Goal: Information Seeking & Learning: Learn about a topic

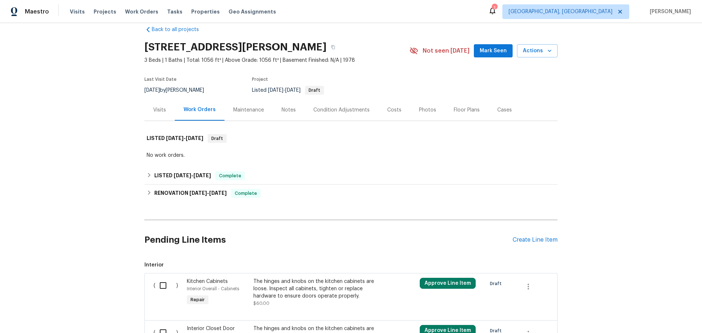
scroll to position [32, 0]
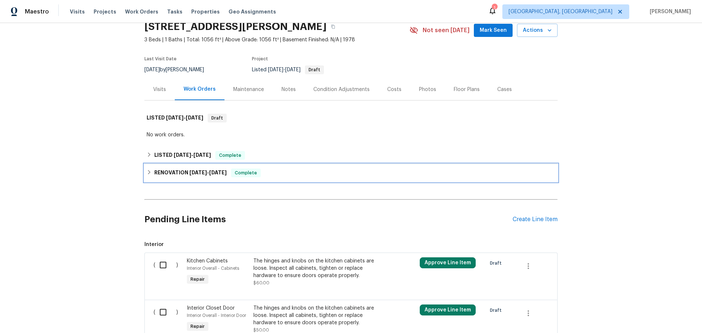
click at [176, 164] on div "RENOVATION [DATE] - [DATE] Complete" at bounding box center [351, 173] width 413 height 18
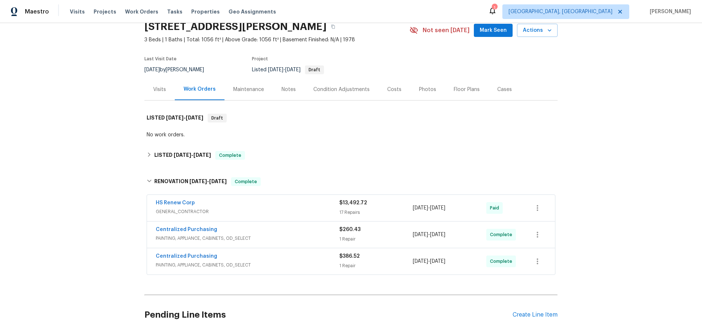
click at [259, 208] on span "GENERAL_CONTRACTOR" at bounding box center [248, 211] width 184 height 7
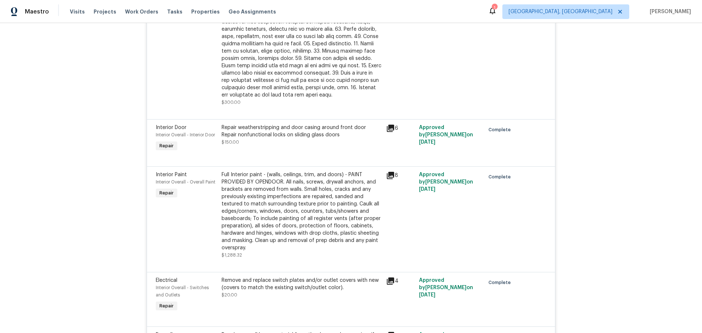
scroll to position [983, 0]
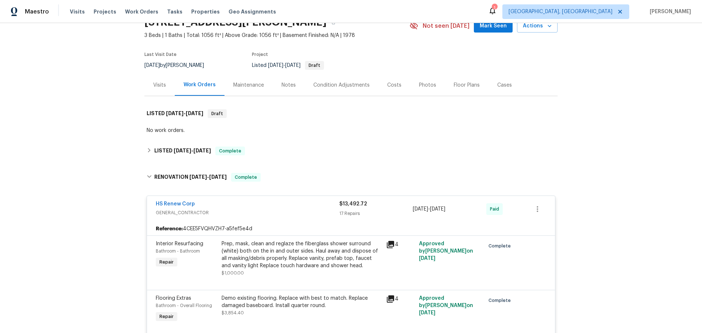
scroll to position [0, 0]
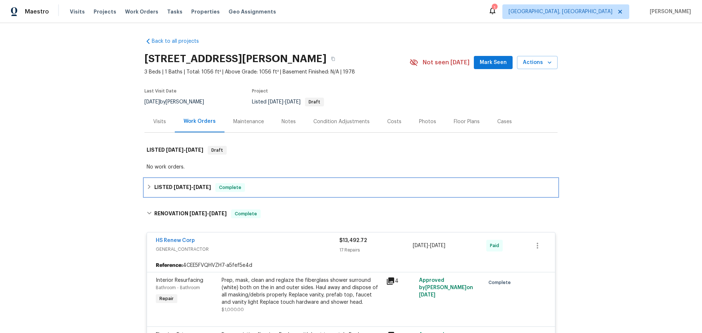
click at [240, 183] on div "LISTED [DATE] - [DATE] Complete" at bounding box center [351, 187] width 409 height 9
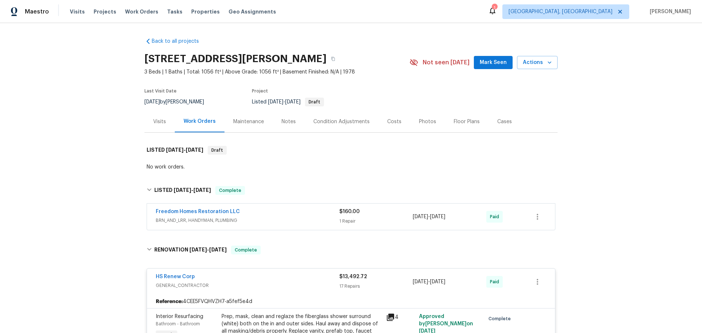
click at [246, 217] on span "BRN_AND_LRR, HANDYMAN, PLUMBING" at bounding box center [248, 220] width 184 height 7
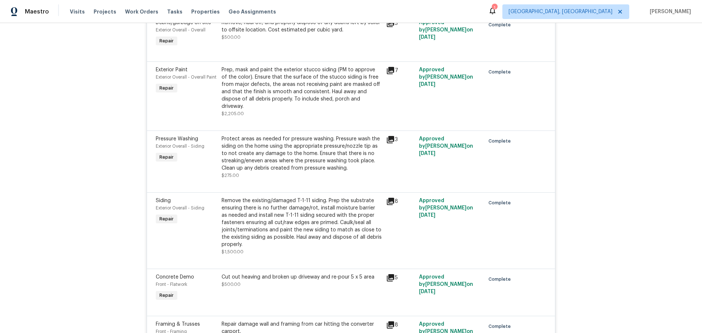
scroll to position [659, 0]
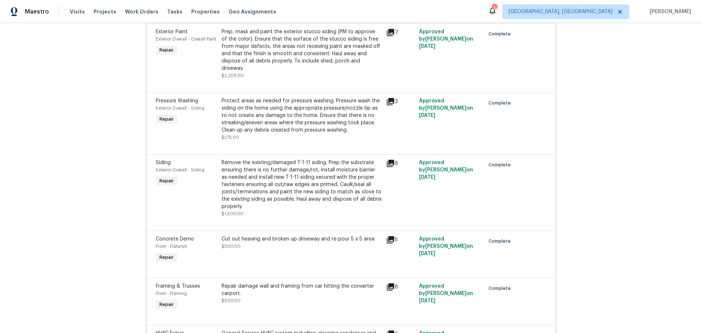
click at [387, 281] on div "8" at bounding box center [400, 298] width 33 height 34
click at [389, 283] on div "8" at bounding box center [400, 287] width 29 height 9
click at [387, 284] on icon at bounding box center [390, 287] width 7 height 7
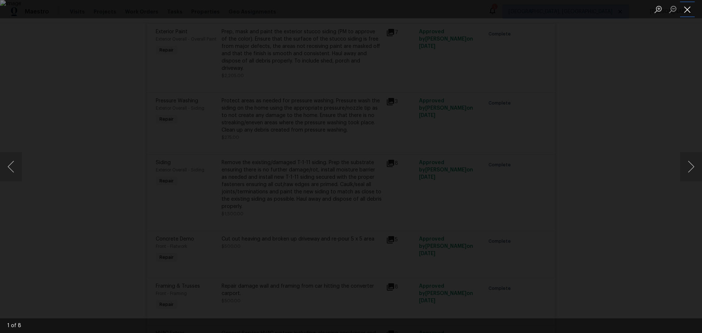
click at [683, 11] on button "Close lightbox" at bounding box center [687, 9] width 15 height 13
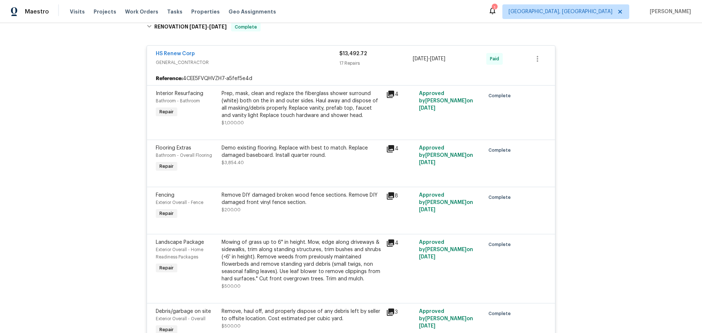
scroll to position [0, 0]
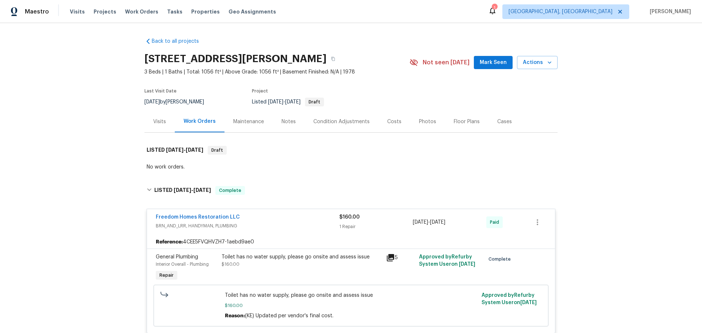
click at [158, 118] on div "Visits" at bounding box center [159, 121] width 13 height 7
